Goal: Task Accomplishment & Management: Complete application form

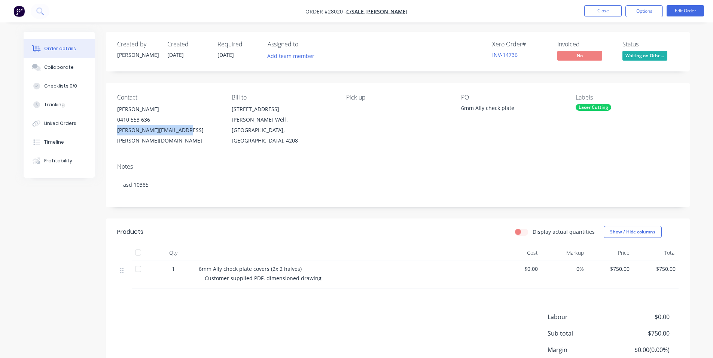
click at [18, 7] on img "button" at bounding box center [18, 11] width 11 height 11
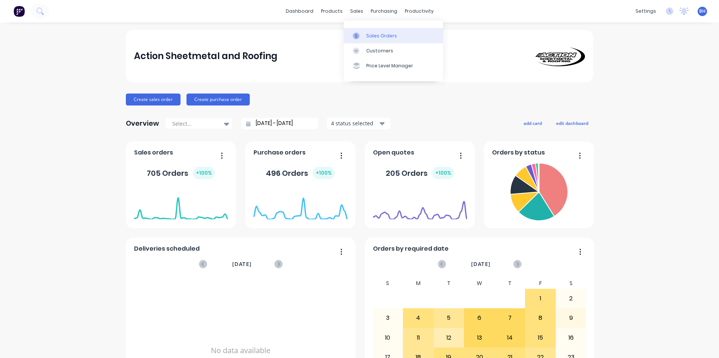
click at [366, 31] on link "Sales Orders" at bounding box center [393, 35] width 99 height 15
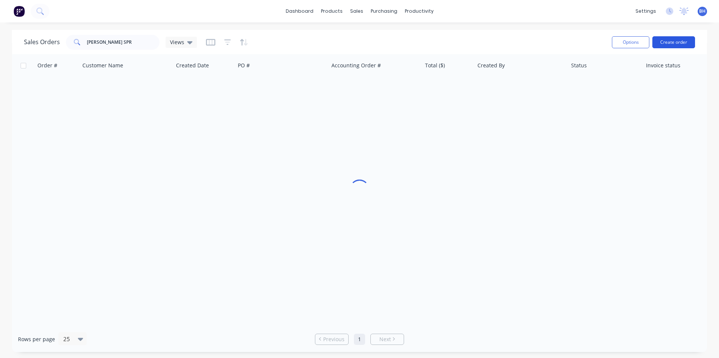
click at [686, 40] on button "Create order" at bounding box center [673, 42] width 43 height 12
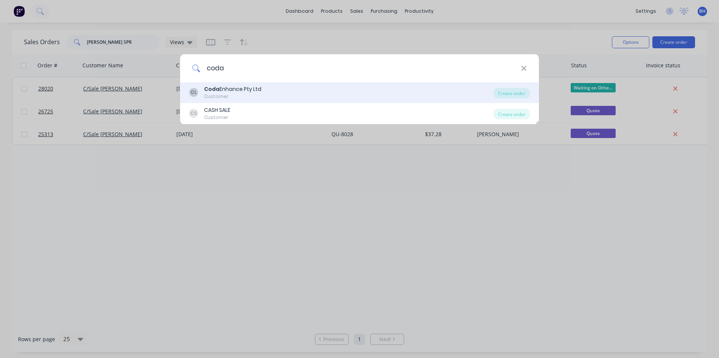
type input "coda"
click at [276, 90] on div "[PERSON_NAME] Enhance Pty Ltd Customer" at bounding box center [341, 92] width 304 height 15
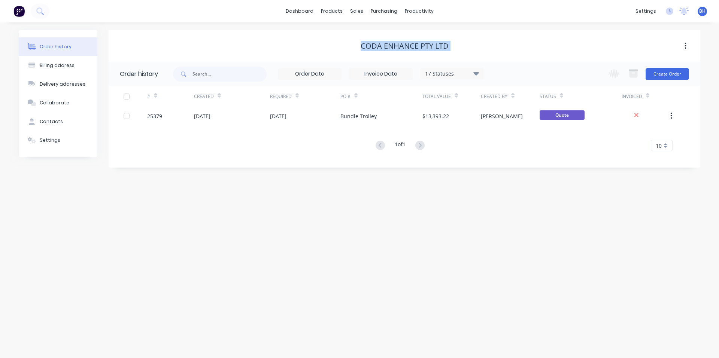
drag, startPoint x: 360, startPoint y: 47, endPoint x: 452, endPoint y: 39, distance: 92.4
click at [452, 39] on div "Coda Enhance Pty Ltd" at bounding box center [404, 45] width 591 height 13
click at [355, 51] on div "Coda Enhance Pty Ltd" at bounding box center [404, 45] width 591 height 13
click at [658, 73] on button "Create Order" at bounding box center [666, 74] width 43 height 12
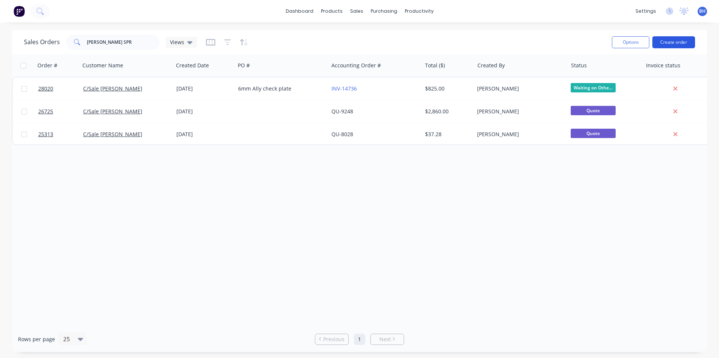
click at [673, 43] on button "Create order" at bounding box center [673, 42] width 43 height 12
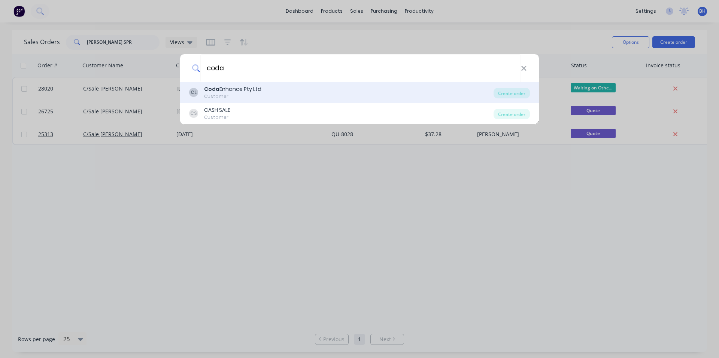
type input "coda"
click at [272, 94] on div "[PERSON_NAME] Enhance Pty Ltd Customer" at bounding box center [341, 92] width 304 height 15
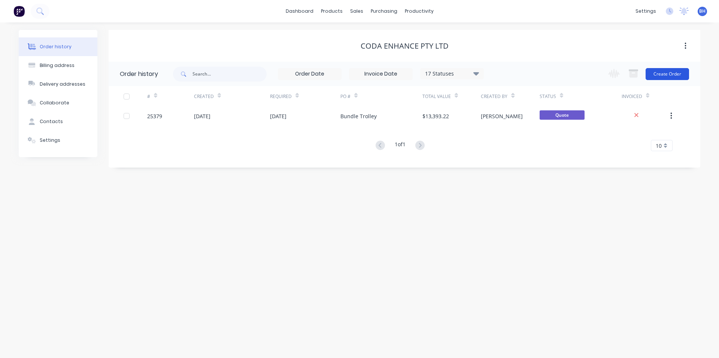
click at [665, 74] on button "Create Order" at bounding box center [666, 74] width 43 height 12
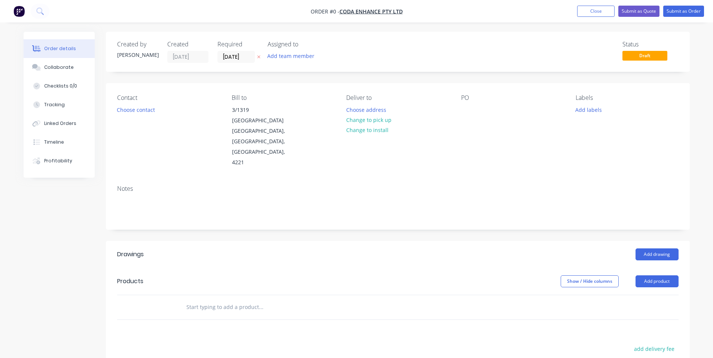
click at [467, 103] on div "PO" at bounding box center [512, 131] width 103 height 74
click at [467, 109] on div at bounding box center [467, 109] width 12 height 11
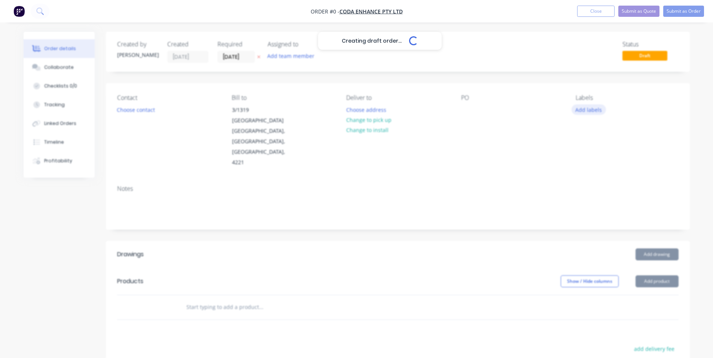
click at [592, 113] on div "Creating draft order... Loading... Order details Collaborate Checklists 0/0 Tra…" at bounding box center [356, 271] width 681 height 479
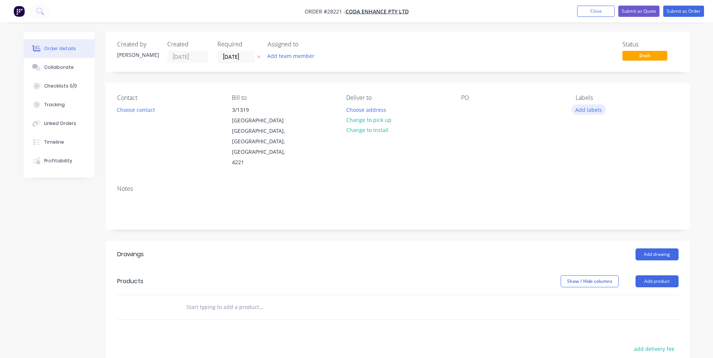
click at [585, 110] on button "Add labels" at bounding box center [588, 109] width 34 height 10
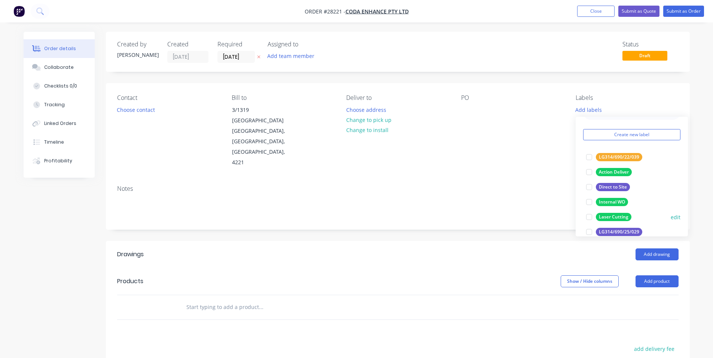
scroll to position [37, 0]
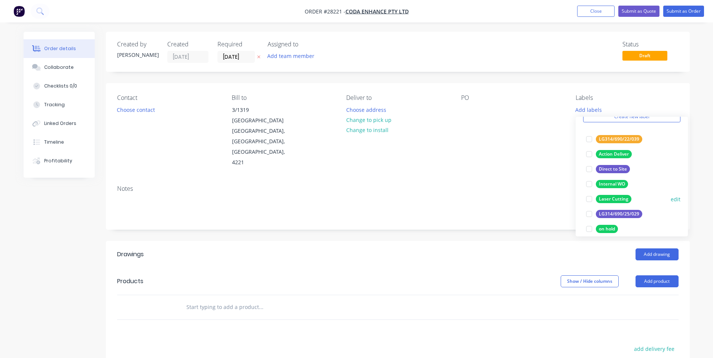
click at [590, 198] on div at bounding box center [589, 199] width 15 height 15
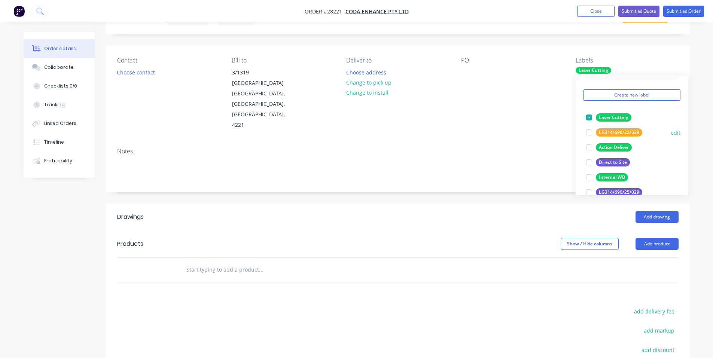
scroll to position [0, 0]
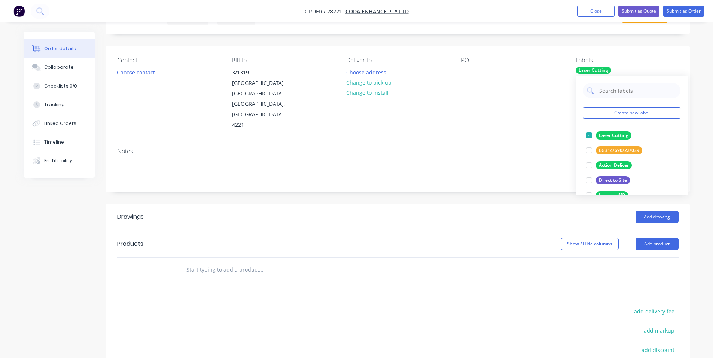
click at [539, 142] on div "Notes" at bounding box center [398, 167] width 584 height 50
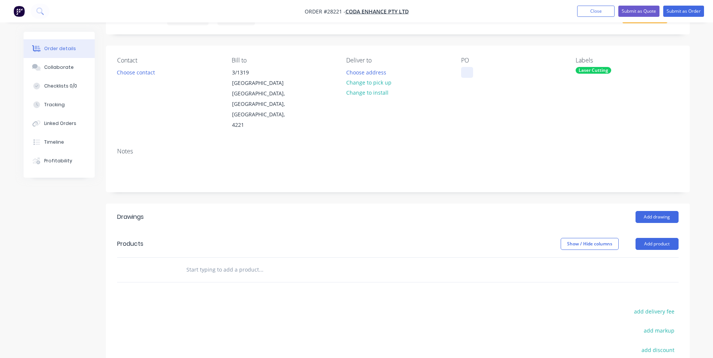
click at [466, 68] on div at bounding box center [467, 72] width 12 height 11
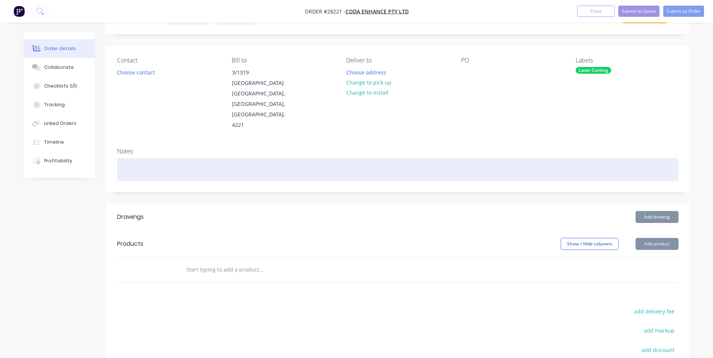
click at [142, 158] on div at bounding box center [397, 169] width 561 height 23
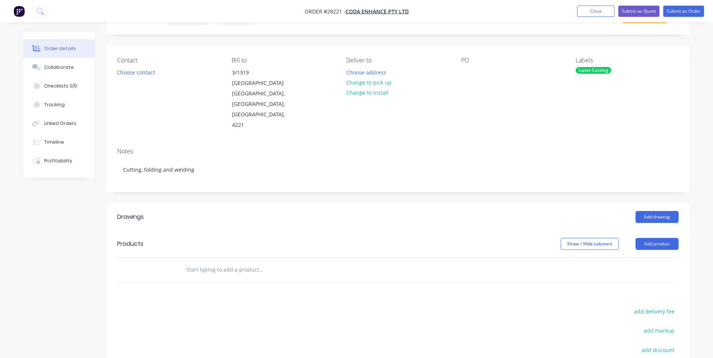
click at [259, 231] on header "Products Show / Hide columns Add product" at bounding box center [398, 244] width 584 height 27
click at [660, 211] on button "Add drawing" at bounding box center [656, 217] width 43 height 12
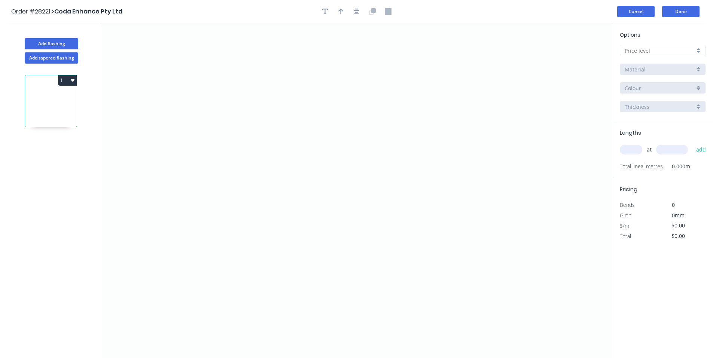
click at [633, 10] on button "Cancel" at bounding box center [635, 11] width 37 height 11
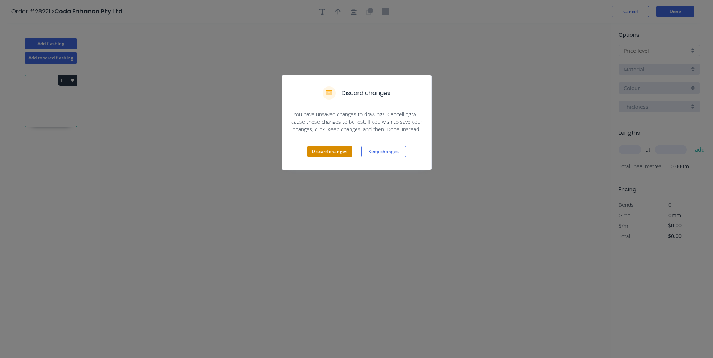
click at [346, 155] on button "Discard changes" at bounding box center [329, 151] width 45 height 11
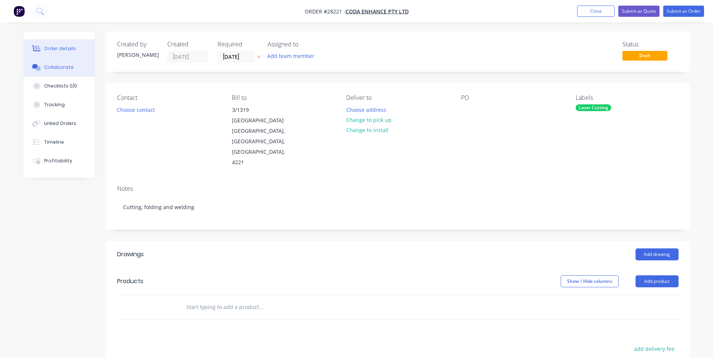
click at [74, 71] on button "Collaborate" at bounding box center [59, 67] width 71 height 19
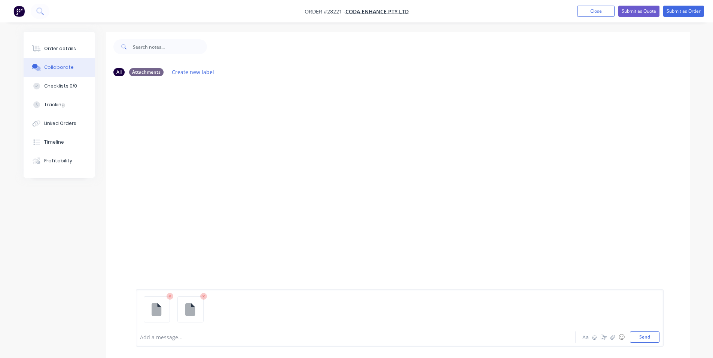
click at [77, 65] on button "Collaborate" at bounding box center [59, 67] width 71 height 19
click at [653, 338] on button "Send" at bounding box center [645, 337] width 30 height 11
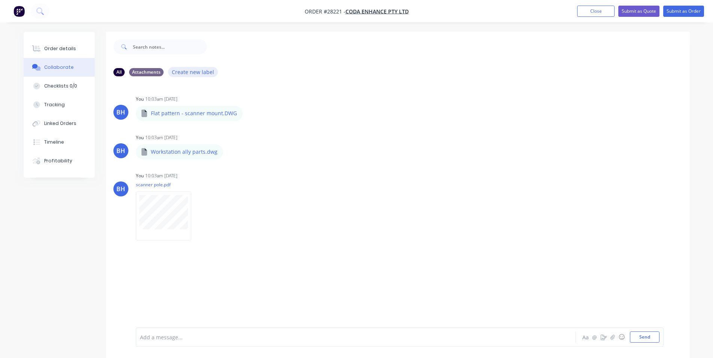
click at [190, 71] on button "Create new label" at bounding box center [193, 72] width 50 height 10
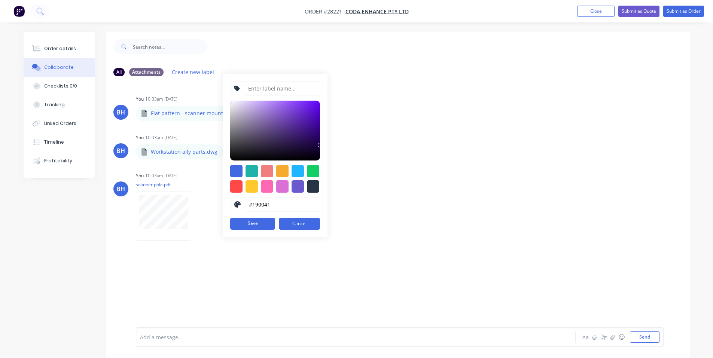
click at [354, 68] on div "All Attachments Create new label #190041 hex #190041 Save Cancel" at bounding box center [397, 72] width 569 height 10
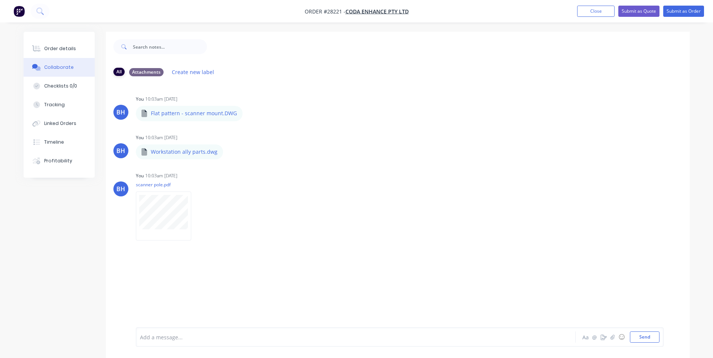
click at [120, 68] on div "All" at bounding box center [118, 72] width 11 height 8
click at [70, 79] on button "Checklists 0/0" at bounding box center [59, 86] width 71 height 19
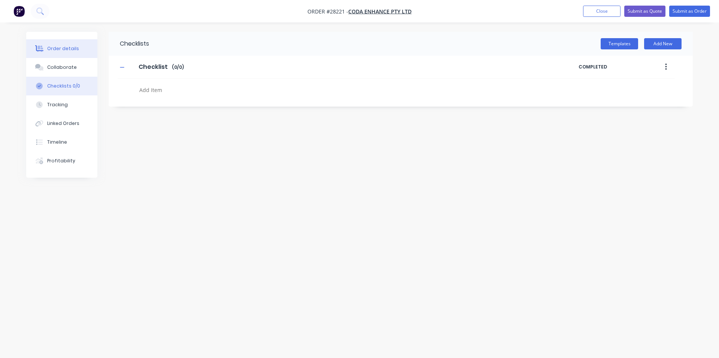
click at [69, 54] on button "Order details" at bounding box center [61, 48] width 71 height 19
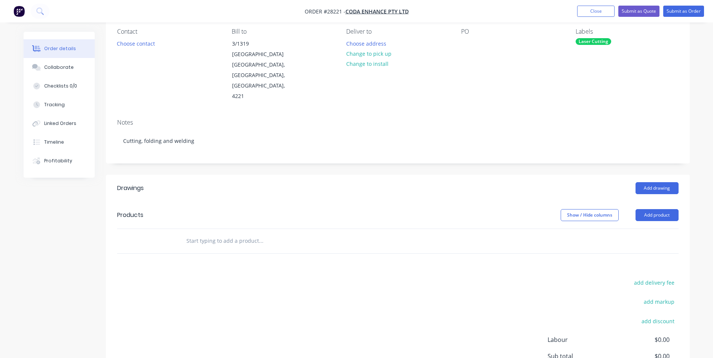
scroll to position [75, 0]
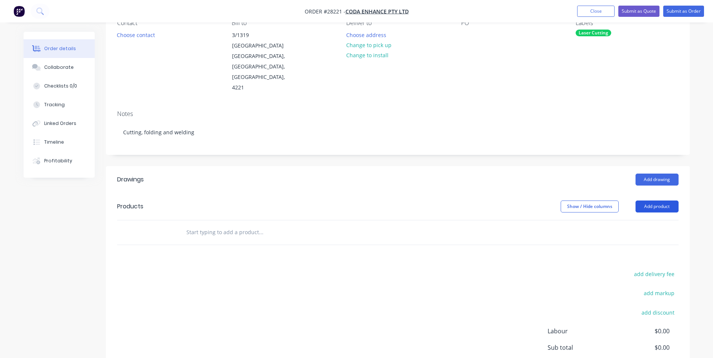
click at [644, 201] on button "Add product" at bounding box center [656, 207] width 43 height 12
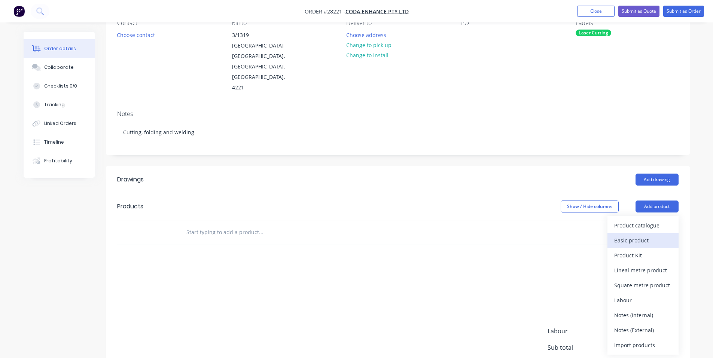
click at [649, 235] on div "Basic product" at bounding box center [643, 240] width 58 height 11
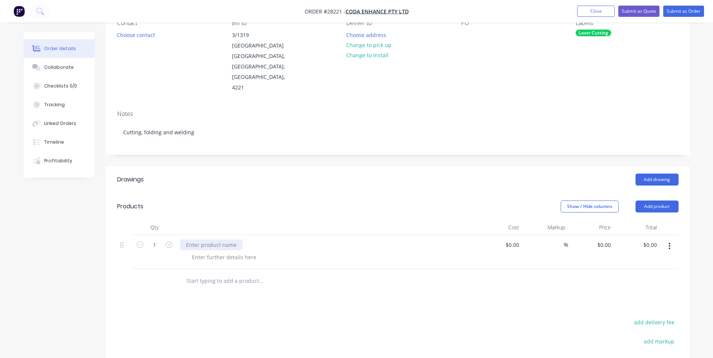
click at [214, 240] on div at bounding box center [211, 245] width 62 height 11
click at [226, 240] on div at bounding box center [211, 245] width 62 height 11
click at [216, 252] on div at bounding box center [224, 257] width 76 height 11
click at [227, 252] on div "Parts: Scanner pole" at bounding box center [208, 261] width 45 height 19
click at [237, 254] on div "Parts: Scanner pole Light tower mount" at bounding box center [215, 265] width 58 height 27
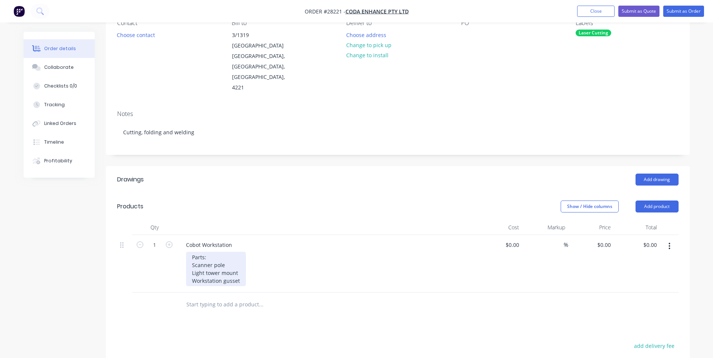
click at [233, 252] on div "Parts: Scanner pole Light tower mount Workstation gusset" at bounding box center [216, 269] width 60 height 34
click at [236, 252] on div "Parts: Scanner pole - Light tower mount Workstation gusset" at bounding box center [216, 269] width 60 height 34
click at [244, 255] on div "Parts: Scanner pole - 100x50 x 3mm RHS Light tower mount Workstation gusset" at bounding box center [234, 269] width 97 height 34
click at [251, 253] on div "Parts: Scanner pole - 100x50 x 3mm RHS Light tower mount Workstation gusset" at bounding box center [234, 269] width 97 height 34
click at [262, 262] on div "Parts: Scanner pole - 100x50 x 3mm RHS Light tower mount`- 6mm aly Workstation …" at bounding box center [234, 269] width 97 height 34
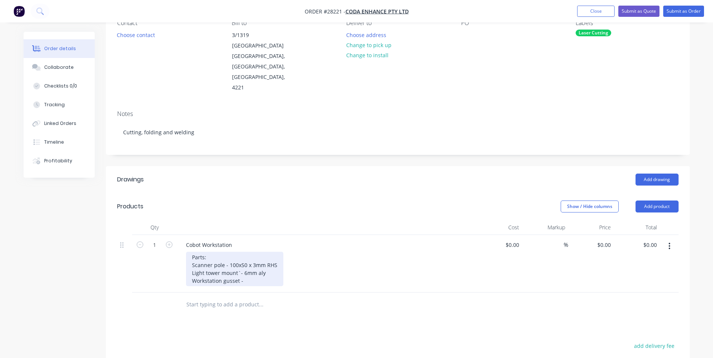
click at [239, 254] on div "Parts: Scanner pole - 100x50 x 3mm RHS Light tower mount`- 6mm aly Workstation …" at bounding box center [234, 269] width 97 height 34
click at [247, 264] on div "Parts: Scanner pole - 100x50 x 3mm RHS Light tower mount - 6mm aly Workstation …" at bounding box center [234, 269] width 97 height 34
click at [269, 265] on div "Cobot Workstation Parts: Scanner pole - 100x50 x 3mm RHS Light tower mount - 6m…" at bounding box center [326, 264] width 299 height 58
click at [271, 262] on div "Parts: Scanner pole - 100x50 x 3mm RHS Light tower mount - 6mm aly Workstation …" at bounding box center [234, 269] width 97 height 34
click at [207, 252] on div "Parts: Scanner pole - 100x50 x 3mm RHS Light tower mount - 6mm aly Workstation …" at bounding box center [234, 273] width 97 height 42
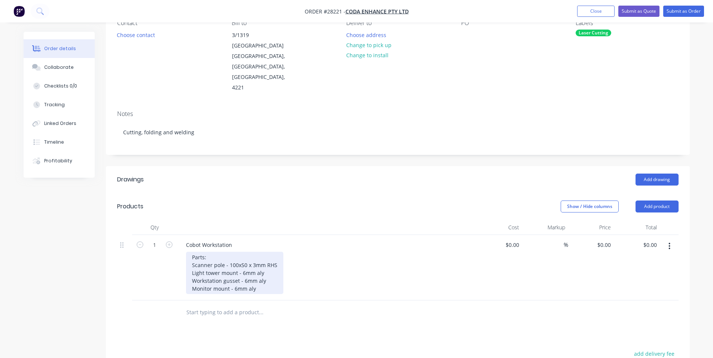
click at [193, 252] on div "Parts: Scanner pole - 100x50 x 3mm RHS Light tower mount - 6mm aly Workstation …" at bounding box center [234, 273] width 97 height 42
drag, startPoint x: 287, startPoint y: 298, endPoint x: 292, endPoint y: 309, distance: 12.2
click at [287, 305] on input "text" at bounding box center [261, 312] width 150 height 15
click at [257, 279] on div "See drawing for details. Parts: Scanner pole - 100x50 x 3mm RHS Light tower mou…" at bounding box center [234, 277] width 97 height 50
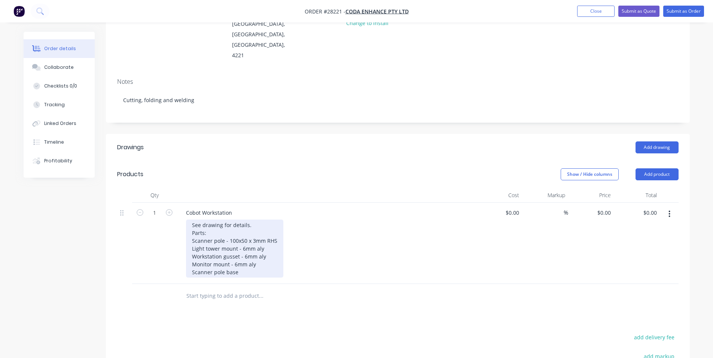
scroll to position [112, 0]
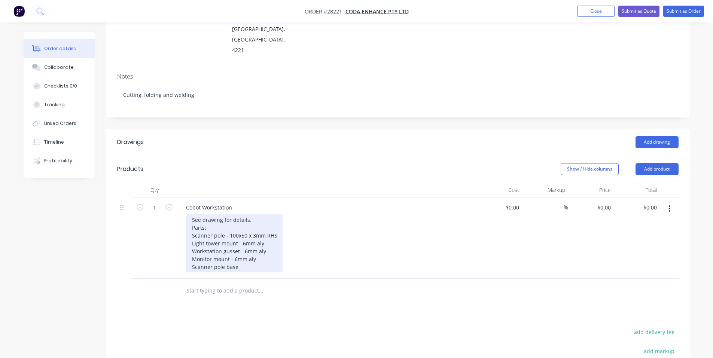
click at [246, 247] on div "See drawing for details. Parts: Scanner pole - 100x50 x 3mm RHS Light tower mou…" at bounding box center [234, 243] width 97 height 58
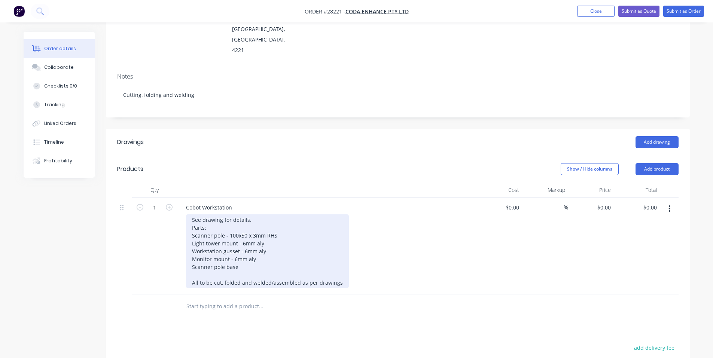
click at [264, 251] on div "See drawing for details. Parts: Scanner pole - 100x50 x 3mm RHS Light tower mou…" at bounding box center [267, 251] width 163 height 74
click at [264, 250] on div "See drawing for details. Parts: Scanner pole - 100x50 x 3mm RHS Light tower mou…" at bounding box center [267, 251] width 163 height 74
click at [249, 250] on div "See drawing for details. Parts: Scanner pole - 100x50 x 3mm RHS Light tower mou…" at bounding box center [267, 251] width 163 height 74
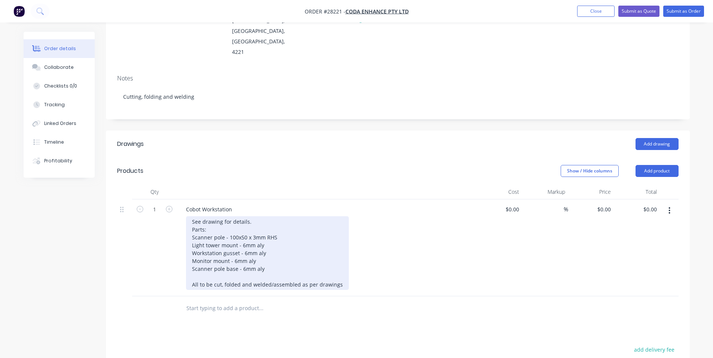
scroll to position [37, 0]
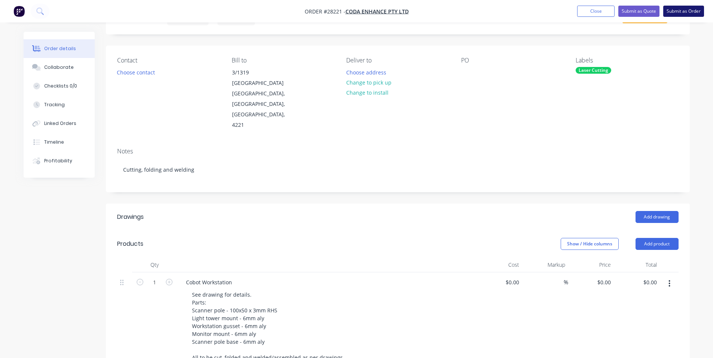
click at [689, 10] on button "Submit as Order" at bounding box center [683, 11] width 41 height 11
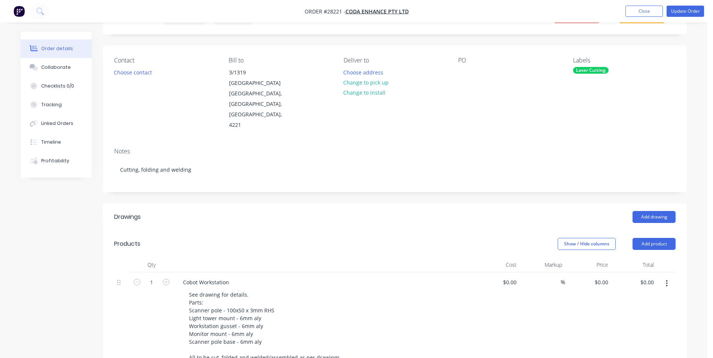
scroll to position [0, 0]
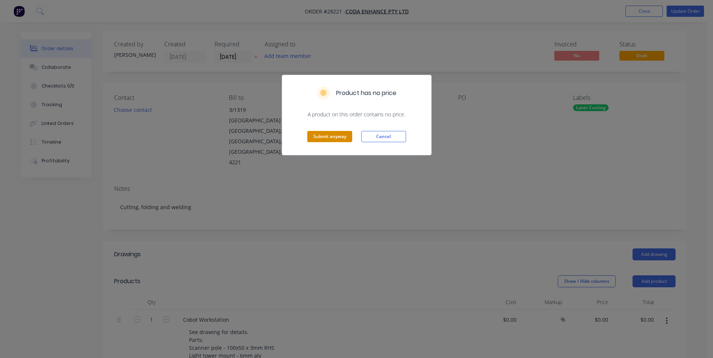
click at [340, 135] on button "Submit anyway" at bounding box center [329, 136] width 45 height 11
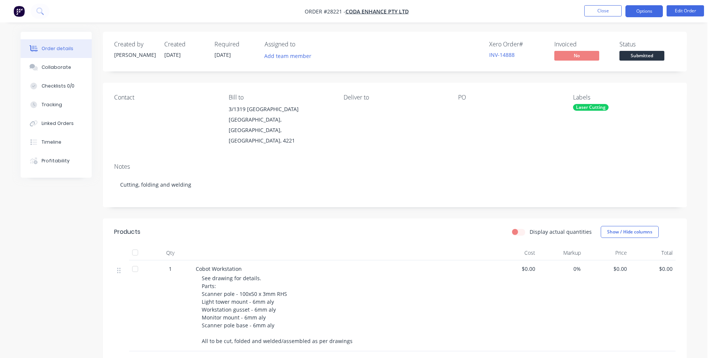
click at [640, 12] on button "Options" at bounding box center [643, 11] width 37 height 12
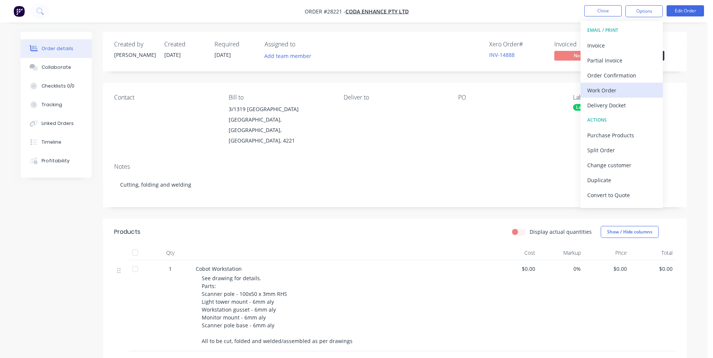
click at [619, 88] on div "Work Order" at bounding box center [621, 90] width 69 height 11
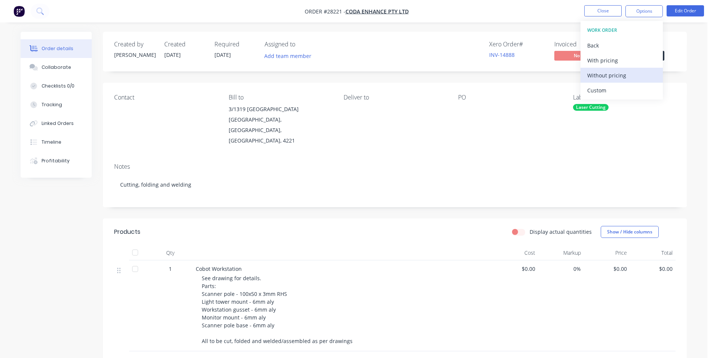
click at [615, 73] on div "Without pricing" at bounding box center [621, 75] width 69 height 11
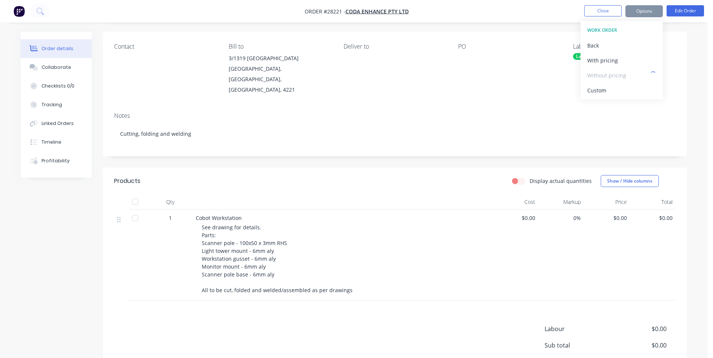
scroll to position [37, 0]
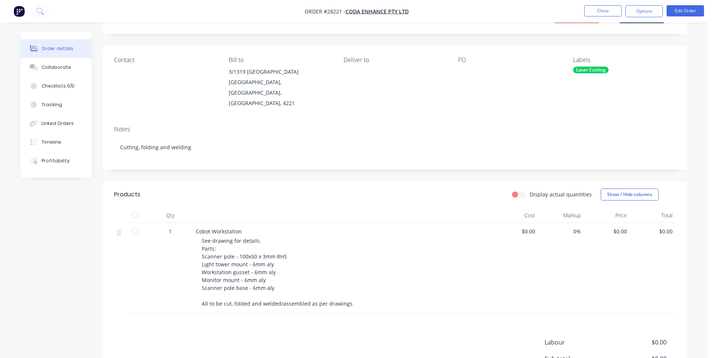
click at [460, 73] on div at bounding box center [505, 72] width 94 height 10
click at [467, 73] on div at bounding box center [505, 72] width 94 height 10
click at [463, 71] on div at bounding box center [505, 72] width 94 height 10
click at [463, 62] on div "PO" at bounding box center [509, 60] width 103 height 7
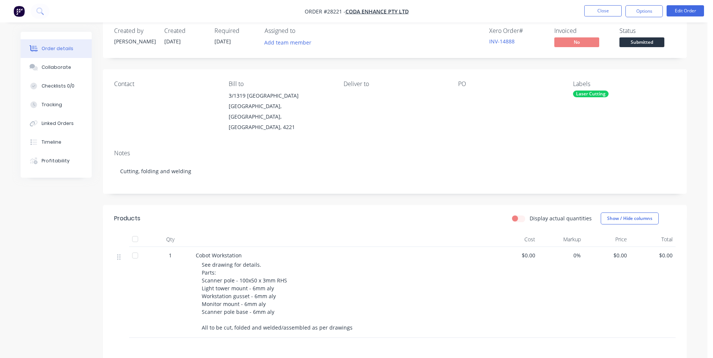
scroll to position [0, 0]
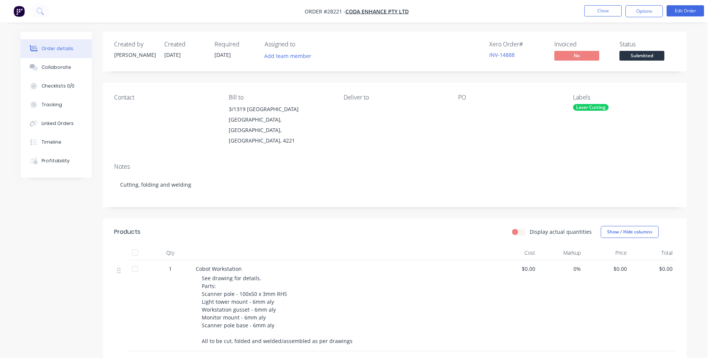
click at [259, 274] on div "See drawing for details. Parts: Scanner pole - 100x50 x 3mm RHS Light tower mou…" at bounding box center [345, 309] width 287 height 71
click at [234, 274] on div "See drawing for details. Parts: Scanner pole - 100x50 x 3mm RHS Light tower mou…" at bounding box center [345, 309] width 287 height 71
click at [217, 274] on div "See drawing for details. Parts: Scanner pole - 100x50 x 3mm RHS Light tower mou…" at bounding box center [345, 309] width 287 height 71
click at [216, 274] on div "See drawing for details. Parts: Scanner pole - 100x50 x 3mm RHS Light tower mou…" at bounding box center [345, 309] width 287 height 71
click at [219, 274] on div "See drawing for details. Parts: Scanner pole - 100x50 x 3mm RHS Light tower mou…" at bounding box center [345, 309] width 287 height 71
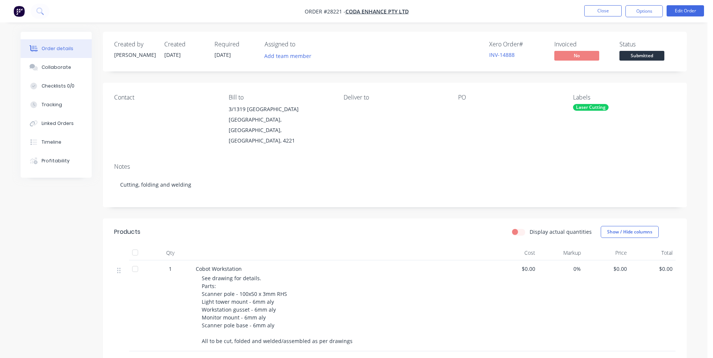
click at [217, 274] on div "See drawing for details. Parts: Scanner pole - 100x50 x 3mm RHS Light tower mou…" at bounding box center [345, 309] width 287 height 71
click at [216, 275] on span "See drawing for details. Parts: Scanner pole - 100x50 x 3mm RHS Light tower mou…" at bounding box center [277, 310] width 151 height 70
click at [215, 275] on span "See drawing for details. Parts: Scanner pole - 100x50 x 3mm RHS Light tower mou…" at bounding box center [277, 310] width 151 height 70
click at [687, 10] on button "Edit Order" at bounding box center [685, 10] width 37 height 11
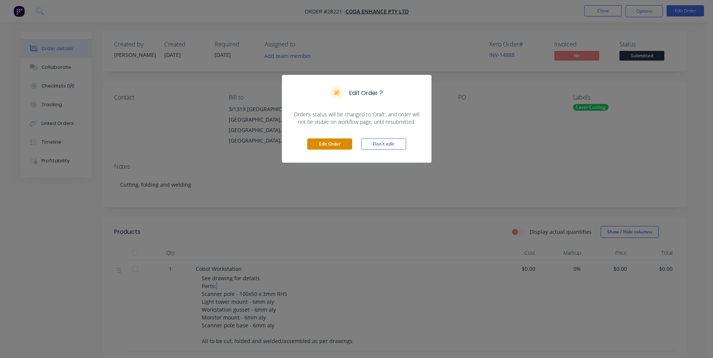
click at [343, 149] on button "Edit Order" at bounding box center [329, 143] width 45 height 11
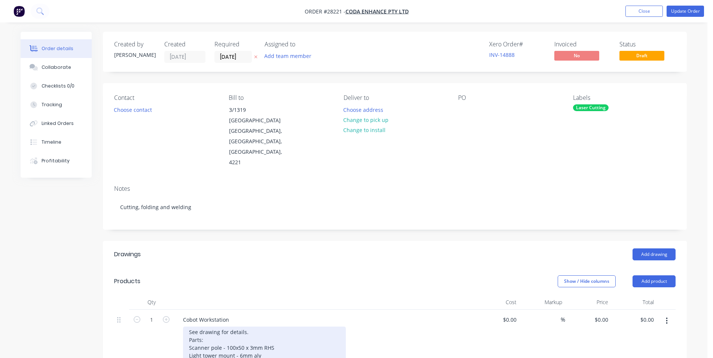
click at [226, 327] on div "See drawing for details. Parts: Scanner pole - 100x50 x 3mm RHS Light tower mou…" at bounding box center [264, 364] width 163 height 74
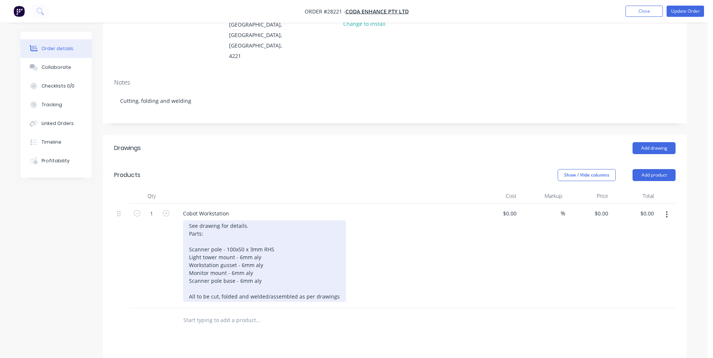
scroll to position [150, 0]
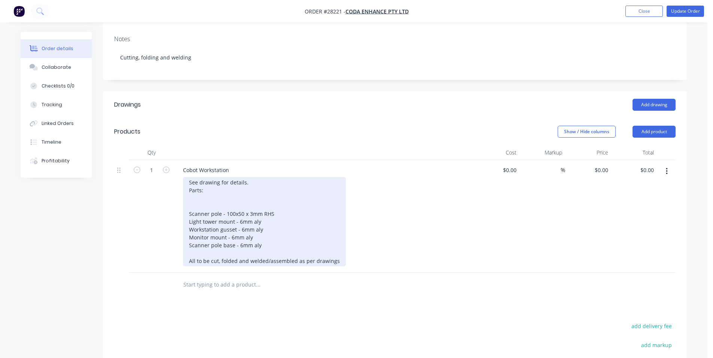
click at [201, 183] on div "See drawing for details. Parts: Scanner pole - 100x50 x 3mm RHS Light tower mou…" at bounding box center [264, 221] width 163 height 89
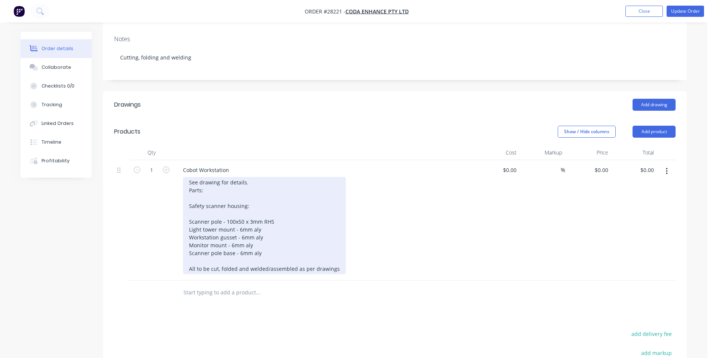
click at [241, 195] on div "See drawing for details. Parts: Safety scanner housing: Scanner pole - 100x50 x…" at bounding box center [264, 225] width 163 height 97
click at [255, 186] on div "See drawing for details. Parts: Safety scanner housing: 2mm Scanner pole - 100x…" at bounding box center [264, 225] width 163 height 97
click at [247, 194] on div "See drawing for details. Parts: Safety scanner housing: 2mm Scanner pole - 100x…" at bounding box center [264, 225] width 163 height 97
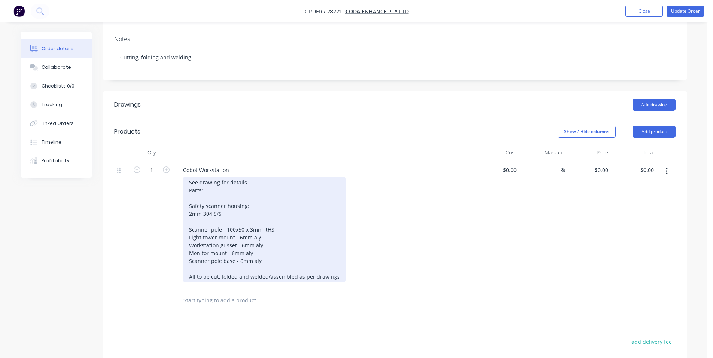
click at [220, 205] on div "See drawing for details. Parts: Safety scanner housing: 2mm 304 S/S Scanner pol…" at bounding box center [264, 229] width 163 height 105
click at [234, 200] on div "See drawing for details. Parts: Safety scanner housing: 2mm 304 S/S Scanner pol…" at bounding box center [264, 229] width 163 height 105
click at [242, 195] on div "See drawing for details. Parts: Safety scanner housing: 2mm 304 S/S Scanner pol…" at bounding box center [264, 233] width 163 height 113
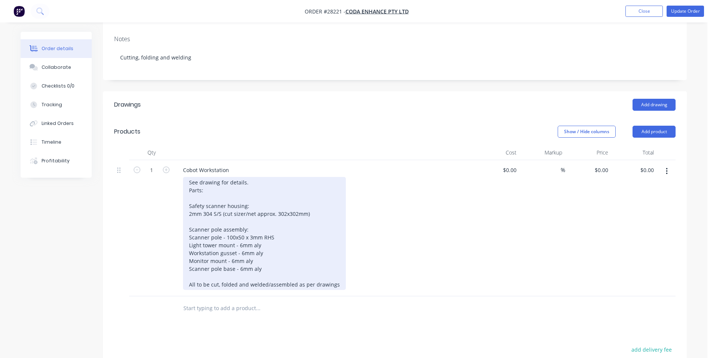
click at [242, 197] on div "See drawing for details. Parts: Safety scanner housing: 2mm 304 S/S (cut sizer/…" at bounding box center [264, 233] width 163 height 113
click at [244, 196] on div "See drawing for details. Parts: Safety scanner housing: 2mm 304 S/S (cut sizer/…" at bounding box center [264, 233] width 163 height 113
click at [282, 195] on div "See drawing for details. Parts: Safety scanner housing: 2mm 304 S/S (cut size/n…" at bounding box center [264, 233] width 163 height 113
drag, startPoint x: 304, startPoint y: 193, endPoint x: 254, endPoint y: 195, distance: 49.8
click at [254, 195] on div "See drawing for details. Parts: Safety scanner housing: 2mm 304 S/S (cut size/n…" at bounding box center [264, 233] width 163 height 113
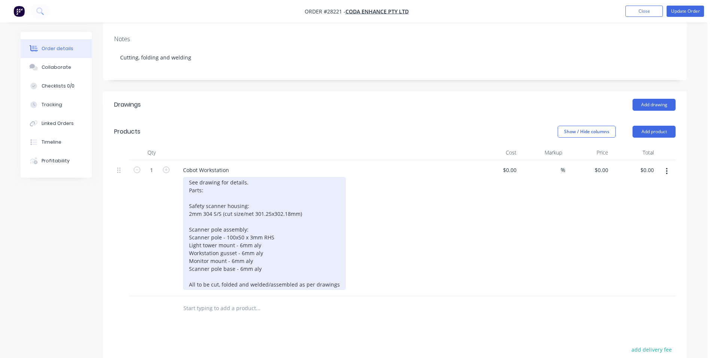
click at [265, 251] on div "See drawing for details. Parts: Safety scanner housing: 2mm 304 S/S (cut size/n…" at bounding box center [264, 233] width 163 height 113
drag, startPoint x: 307, startPoint y: 196, endPoint x: 222, endPoint y: 196, distance: 84.6
click at [222, 196] on div "See drawing for details. Parts: Safety scanner housing: 2mm 304 S/S (cut size/n…" at bounding box center [264, 233] width 163 height 113
copy div "(cut size/net 301.25x302.18mm)"
click at [207, 260] on div "See drawing for details. Parts: Safety scanner housing: 2mm 304 S/S (cut size/n…" at bounding box center [264, 233] width 163 height 113
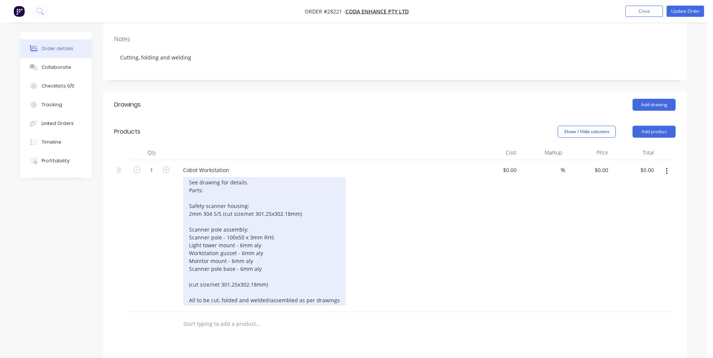
click at [192, 266] on div "See drawing for details. Parts: Safety scanner housing: 2mm 304 S/S (cut size/n…" at bounding box center [264, 241] width 163 height 129
drag, startPoint x: 240, startPoint y: 268, endPoint x: 231, endPoint y: 269, distance: 9.1
click at [230, 269] on div "See drawing for details. Parts: Safety scanner housing: 2mm 304 S/S (cut size/n…" at bounding box center [264, 241] width 163 height 129
drag, startPoint x: 241, startPoint y: 267, endPoint x: 232, endPoint y: 265, distance: 9.1
click at [232, 265] on div "See drawing for details. Parts: Safety scanner housing: 2mm 304 S/S (cut size/n…" at bounding box center [264, 241] width 163 height 129
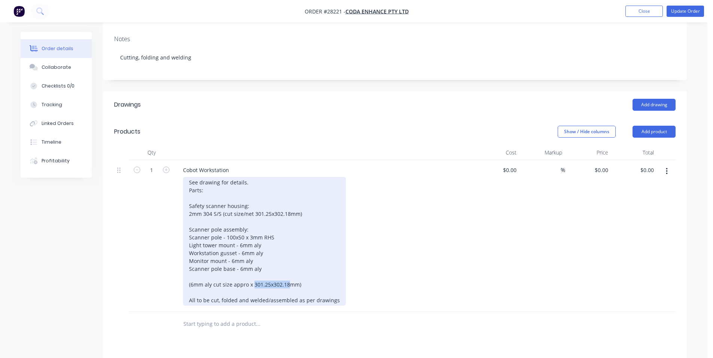
drag, startPoint x: 287, startPoint y: 266, endPoint x: 254, endPoint y: 267, distance: 33.3
click at [254, 267] on div "See drawing for details. Parts: Safety scanner housing: 2mm 304 S/S (cut size/n…" at bounding box center [264, 241] width 163 height 129
click at [266, 268] on div "See drawing for details. Parts: Safety scanner housing: 2mm 304 S/S (cut size/n…" at bounding box center [264, 241] width 163 height 129
click at [266, 267] on div "See drawing for details. Parts: Safety scanner housing: 2mm 304 S/S (cut size/n…" at bounding box center [264, 241] width 163 height 129
click at [247, 266] on div "See drawing for details. Parts: Safety scanner housing: 2mm 304 S/S (cut size/n…" at bounding box center [264, 241] width 163 height 129
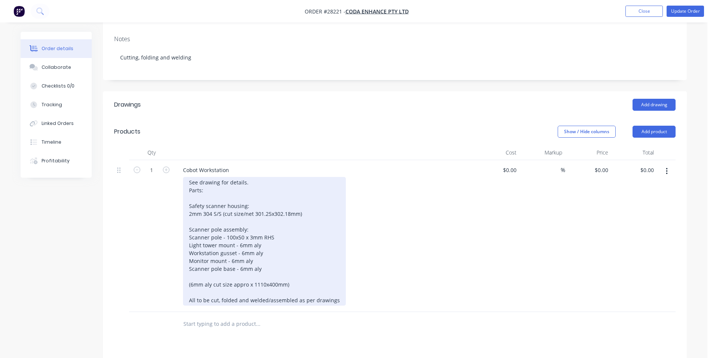
click at [248, 266] on div "See drawing for details. Parts: Safety scanner housing: 2mm 304 S/S (cut size/n…" at bounding box center [264, 241] width 163 height 129
drag, startPoint x: 248, startPoint y: 265, endPoint x: 240, endPoint y: 266, distance: 8.6
click at [240, 266] on div "See drawing for details. Parts: Safety scanner housing: 2mm 304 S/S (cut size/n…" at bounding box center [264, 241] width 163 height 129
drag, startPoint x: 250, startPoint y: 265, endPoint x: 234, endPoint y: 266, distance: 15.7
click at [234, 266] on div "See drawing for details. Parts: Safety scanner housing: 2mm 304 S/S (cut size/n…" at bounding box center [264, 241] width 163 height 129
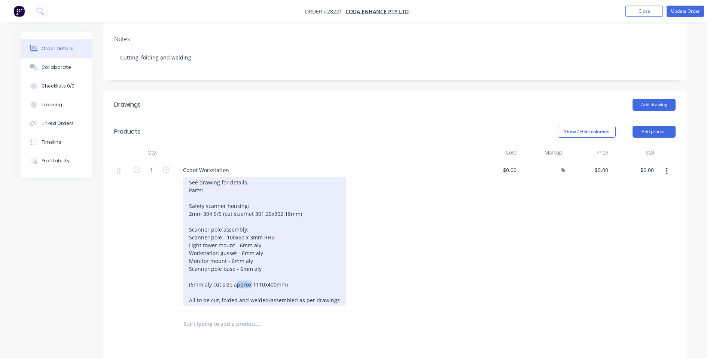
click at [234, 266] on div "See drawing for details. Parts: Safety scanner housing: 2mm 304 S/S (cut size/n…" at bounding box center [264, 241] width 163 height 129
drag, startPoint x: 232, startPoint y: 265, endPoint x: 250, endPoint y: 267, distance: 17.4
click at [250, 267] on div "See drawing for details. Parts: Safety scanner housing: 2mm 304 S/S (cut size/n…" at bounding box center [264, 241] width 163 height 129
click at [311, 263] on div "See drawing for details. Parts: Safety scanner housing: 2mm 304 S/S (cut size/n…" at bounding box center [264, 241] width 163 height 129
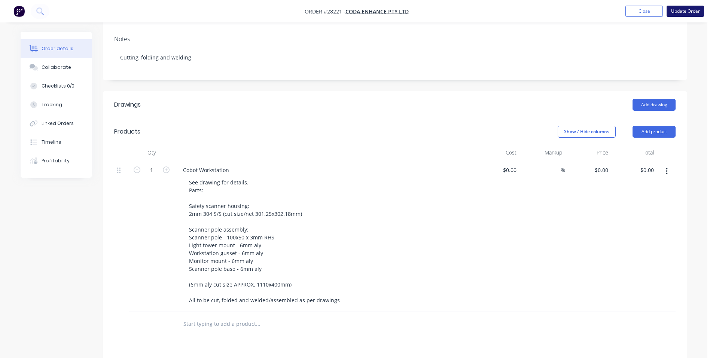
click at [687, 6] on button "Update Order" at bounding box center [685, 11] width 37 height 11
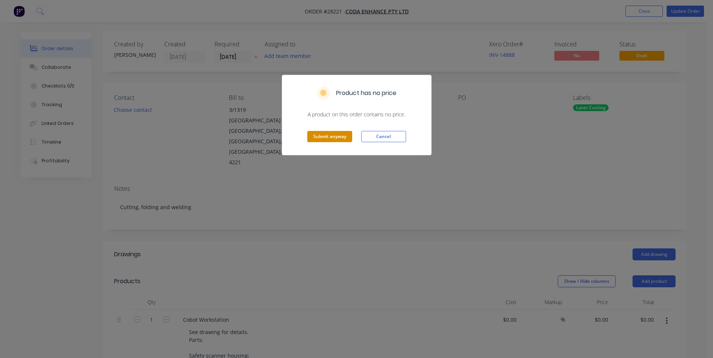
click at [338, 136] on button "Submit anyway" at bounding box center [329, 136] width 45 height 11
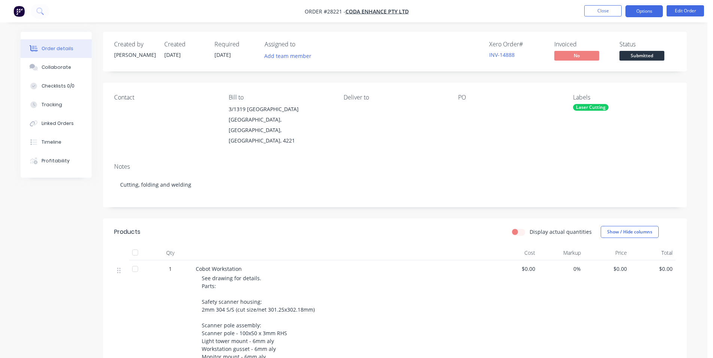
click at [647, 14] on button "Options" at bounding box center [643, 11] width 37 height 12
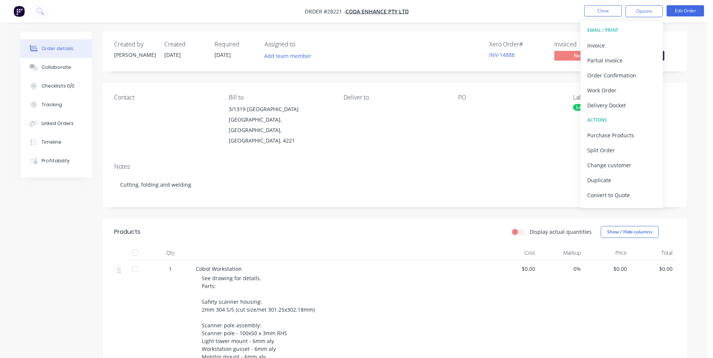
click at [540, 13] on nav "Order #28221 - Coda Enhance Pty Ltd Close Options EMAIL / PRINT Invoice Partial…" at bounding box center [356, 11] width 713 height 22
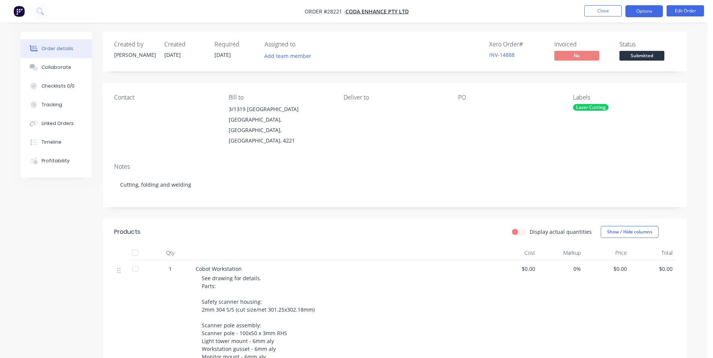
click at [639, 12] on button "Options" at bounding box center [643, 11] width 37 height 12
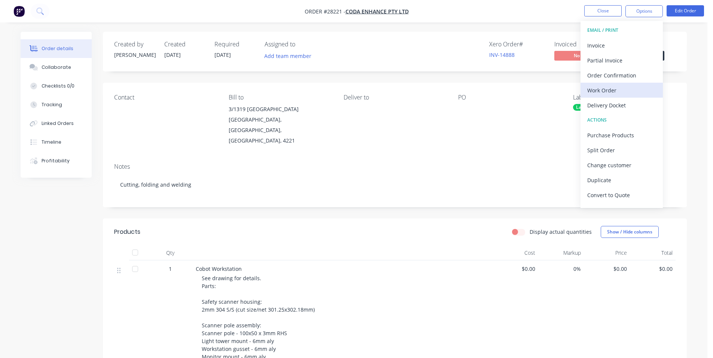
click at [621, 92] on div "Work Order" at bounding box center [621, 90] width 69 height 11
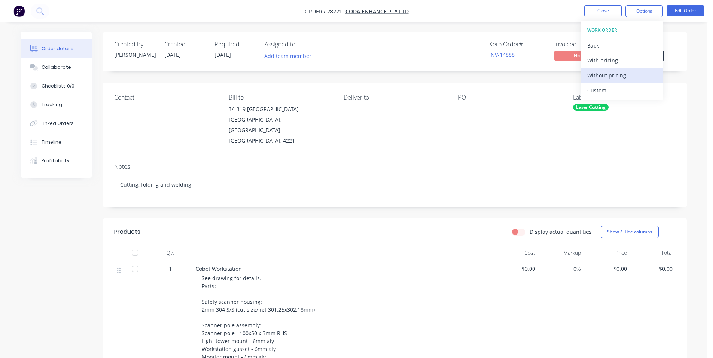
click at [612, 73] on div "Without pricing" at bounding box center [621, 75] width 69 height 11
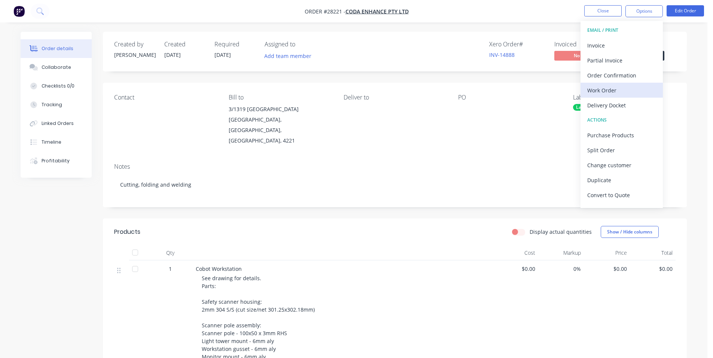
click at [607, 90] on div "Work Order" at bounding box center [621, 90] width 69 height 11
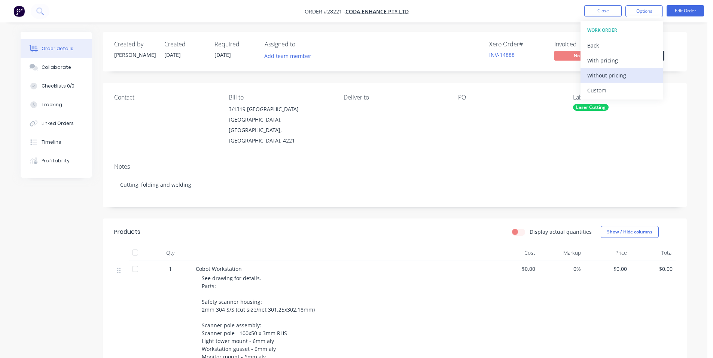
click at [619, 70] on div "Without pricing" at bounding box center [621, 75] width 69 height 11
click at [678, 76] on div "Created by [PERSON_NAME] Created [DATE] Required [DATE] Assigned to Add team me…" at bounding box center [395, 280] width 584 height 497
